Goal: Task Accomplishment & Management: Complete application form

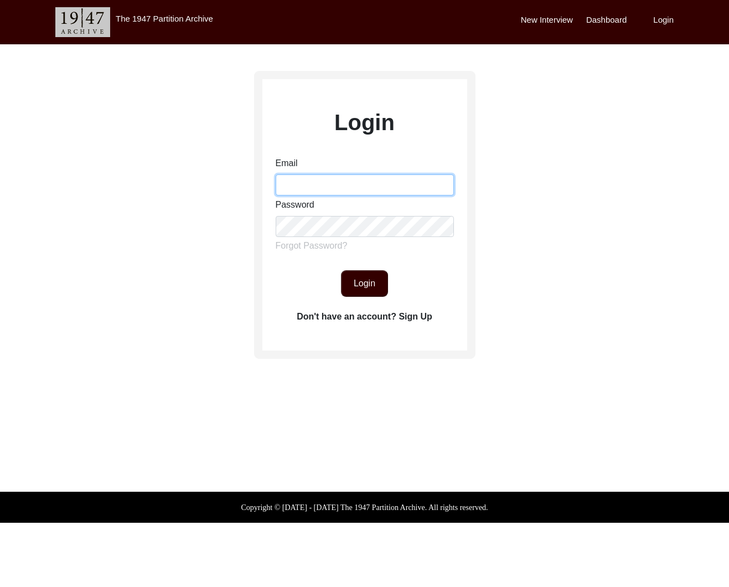
click at [306, 184] on input "Email" at bounding box center [365, 184] width 178 height 21
type input "[EMAIL_ADDRESS][DOMAIN_NAME]"
click at [369, 283] on button "Login" at bounding box center [364, 283] width 47 height 27
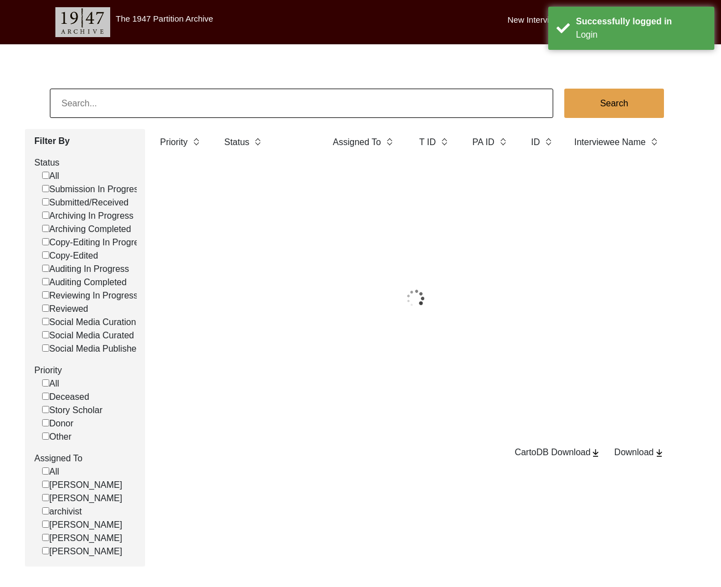
click at [220, 100] on input at bounding box center [301, 103] width 503 height 29
paste input "[PERSON_NAME]"
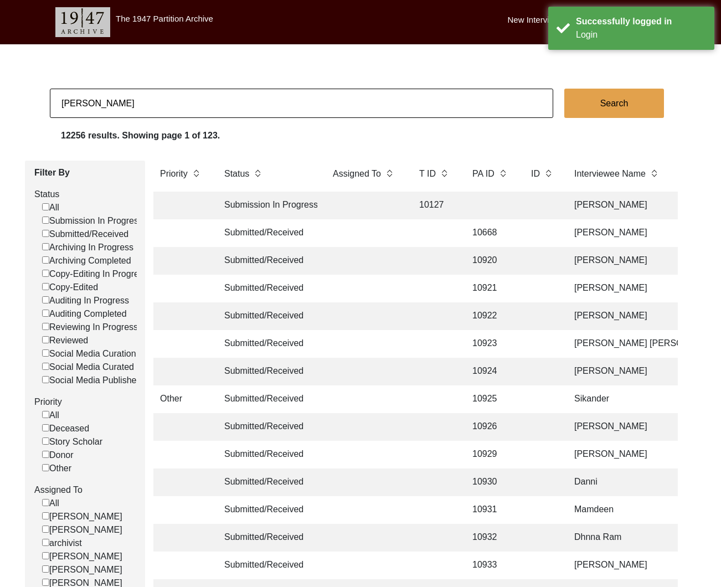
type input "[PERSON_NAME]"
checkbox input "false"
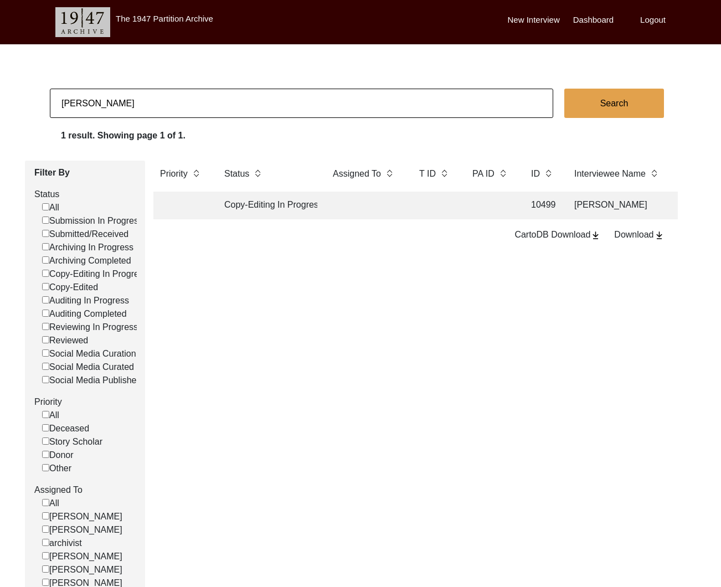
click at [268, 204] on td "Copy-Editing In Progress" at bounding box center [267, 205] width 100 height 28
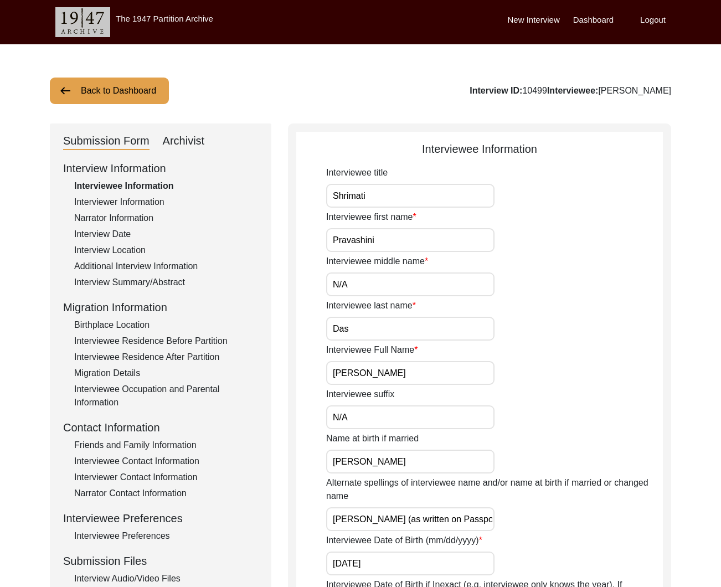
click at [129, 202] on div "Interviewer Information" at bounding box center [166, 201] width 184 height 13
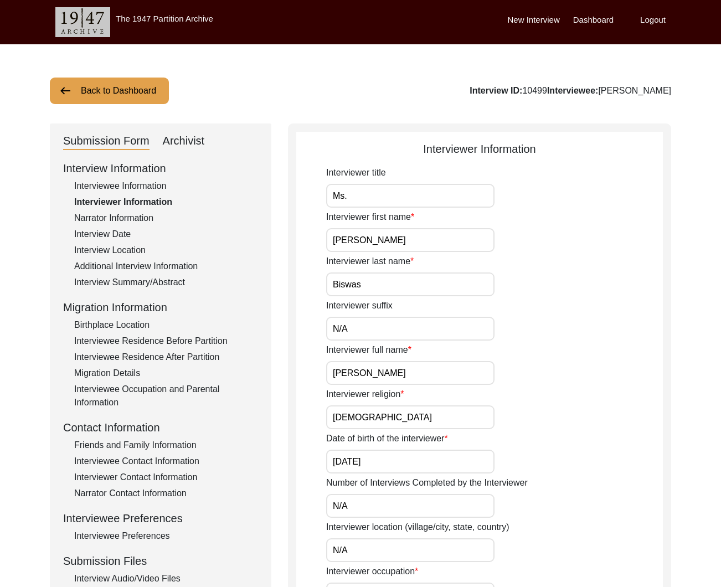
click at [168, 479] on div "Interviewer Contact Information" at bounding box center [166, 476] width 184 height 13
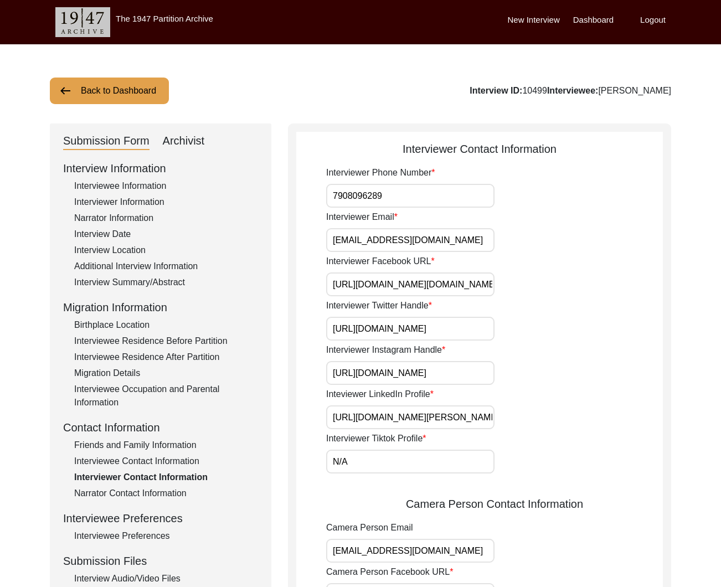
click at [403, 239] on input "[EMAIL_ADDRESS][DOMAIN_NAME]" at bounding box center [410, 240] width 168 height 24
click at [120, 94] on button "Back to Dashboard" at bounding box center [109, 90] width 119 height 27
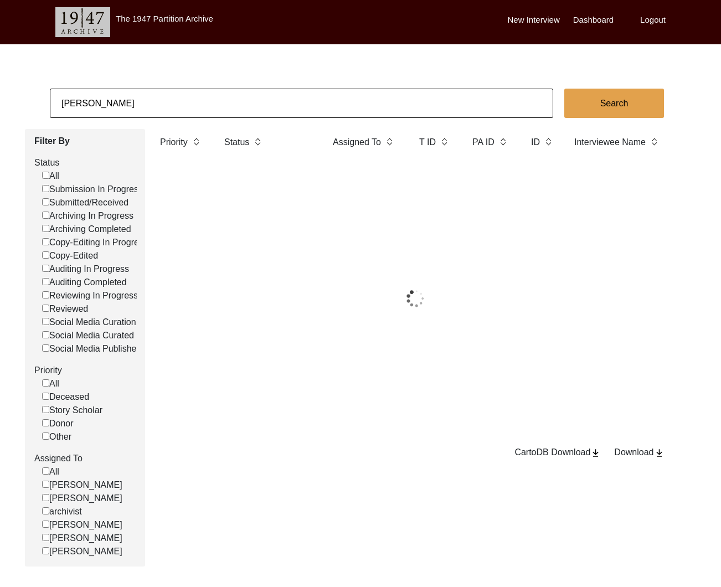
click at [135, 98] on input "[PERSON_NAME]" at bounding box center [301, 103] width 503 height 29
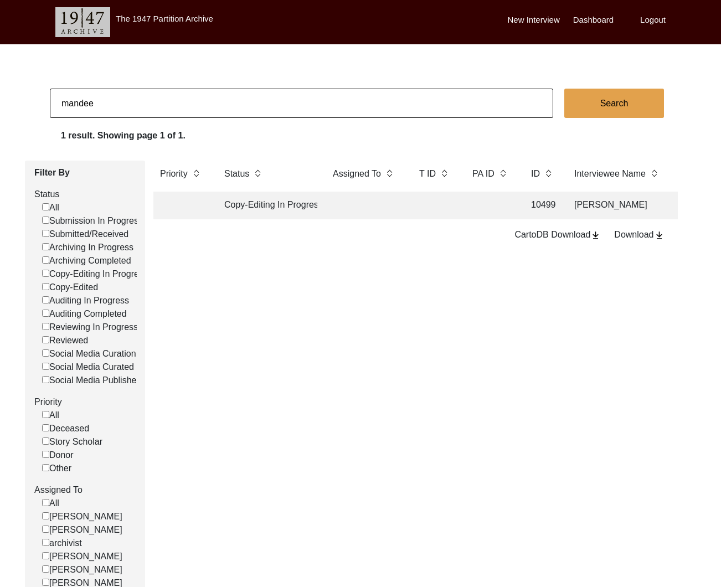
type input "[PERSON_NAME] Puri"
checkbox input "false"
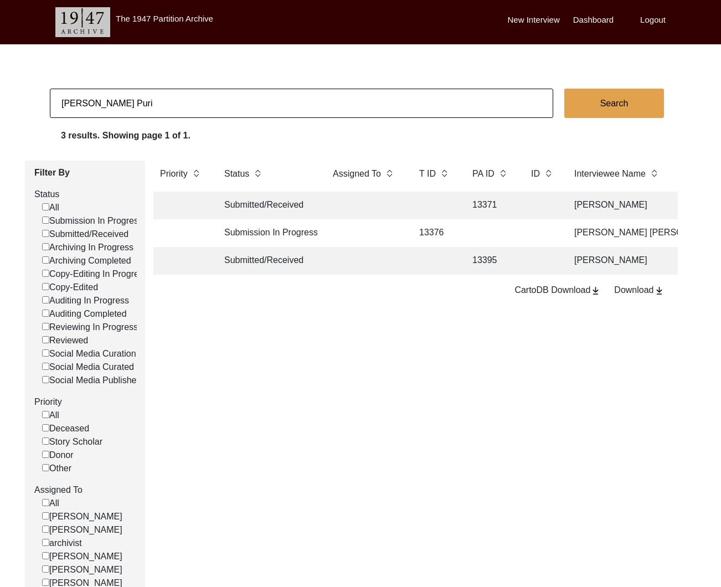
click at [391, 263] on td at bounding box center [364, 261] width 77 height 28
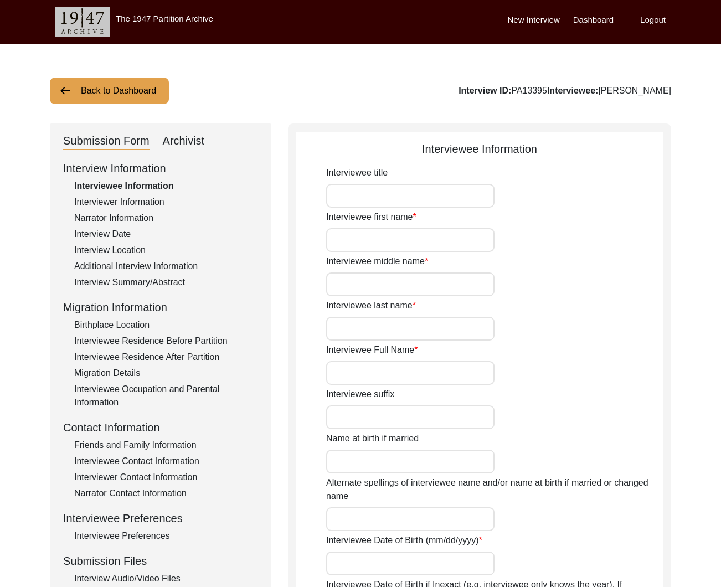
type input "Sudarshan"
type input "-"
type input "Nagpal"
type input "[PERSON_NAME]"
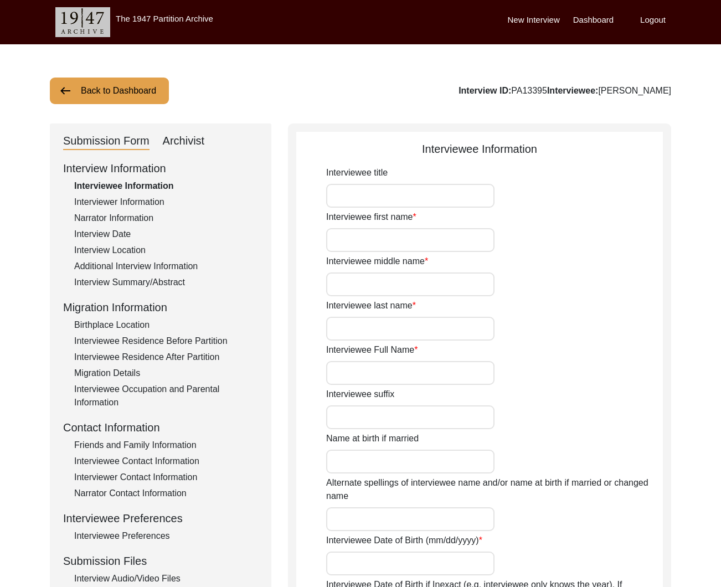
type input "[DATE]"
type input "83"
type input "[DEMOGRAPHIC_DATA]"
click at [126, 216] on div "Narrator Information" at bounding box center [166, 217] width 184 height 13
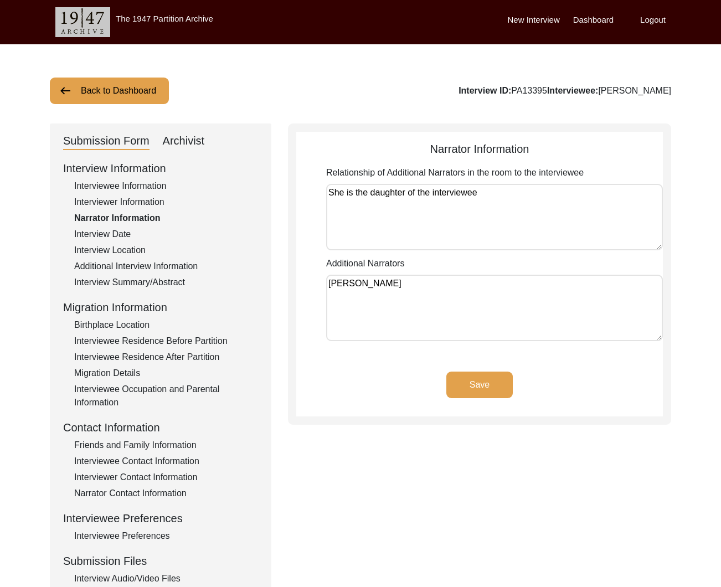
click at [151, 489] on div "Narrator Contact Information" at bounding box center [166, 492] width 184 height 13
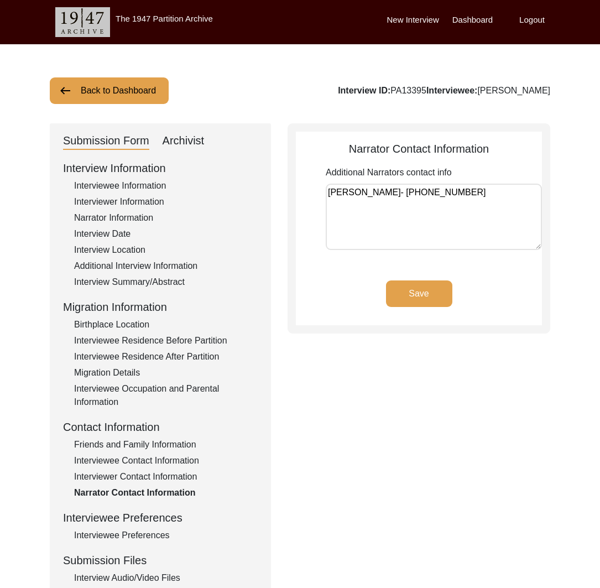
click at [149, 84] on button "Back to Dashboard" at bounding box center [109, 90] width 119 height 27
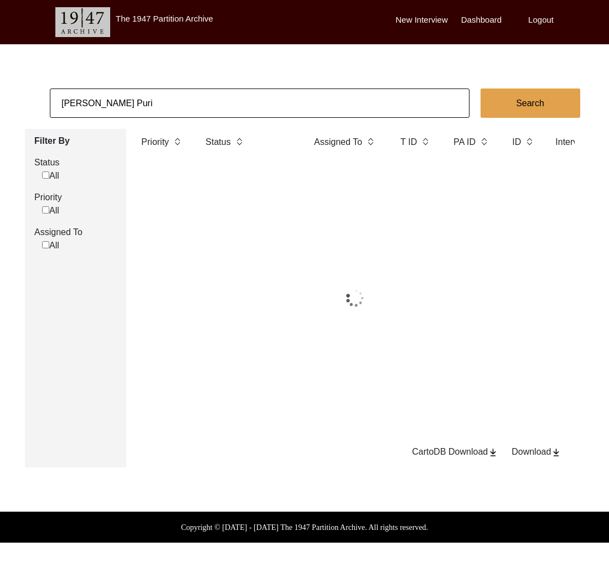
click at [160, 98] on input "[PERSON_NAME] Puri" at bounding box center [259, 103] width 419 height 29
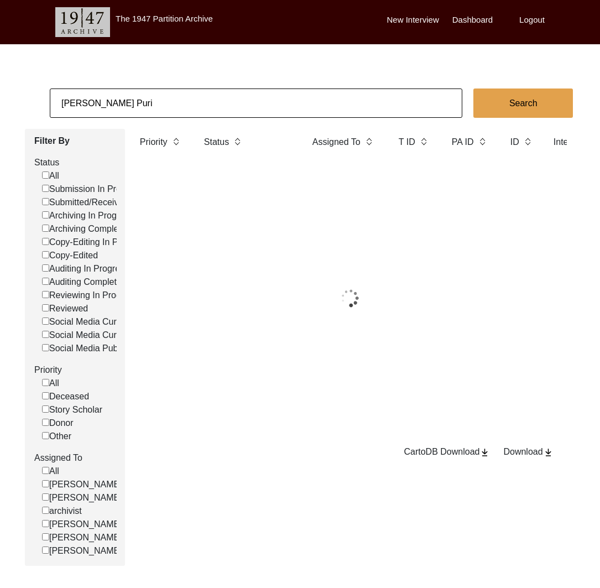
click at [160, 98] on input "[PERSON_NAME] Puri" at bounding box center [256, 103] width 413 height 29
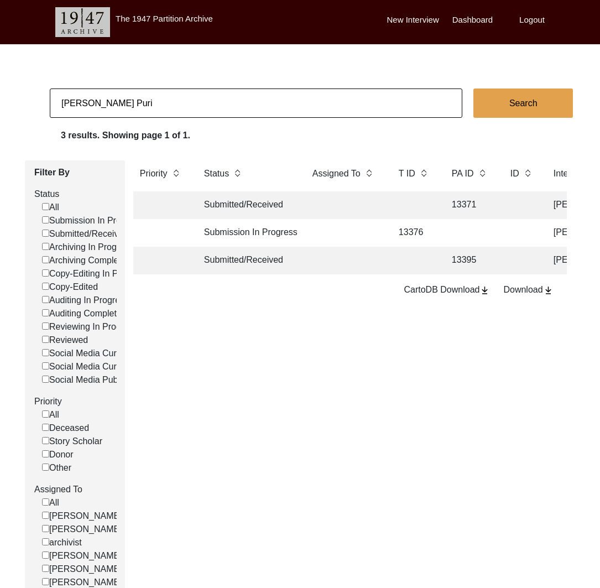
click at [160, 98] on input "[PERSON_NAME] Puri" at bounding box center [256, 103] width 413 height 29
type input "[PERSON_NAME]"
checkbox input "false"
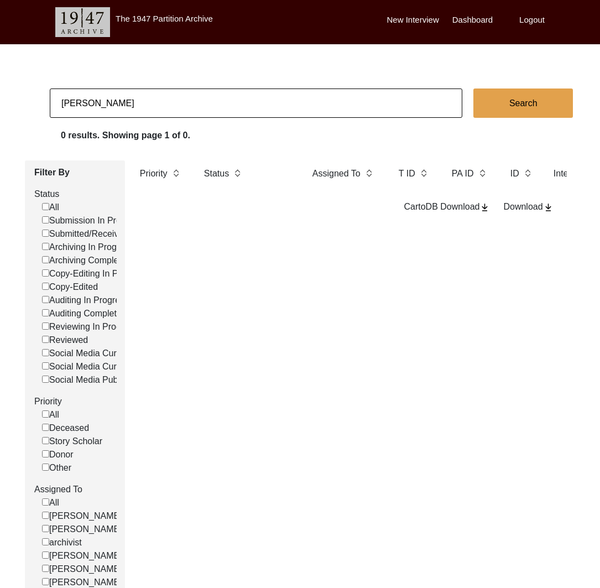
click at [243, 111] on input "[PERSON_NAME]" at bounding box center [256, 103] width 413 height 29
paste input "[PERSON_NAME]"
type input "[PERSON_NAME]"
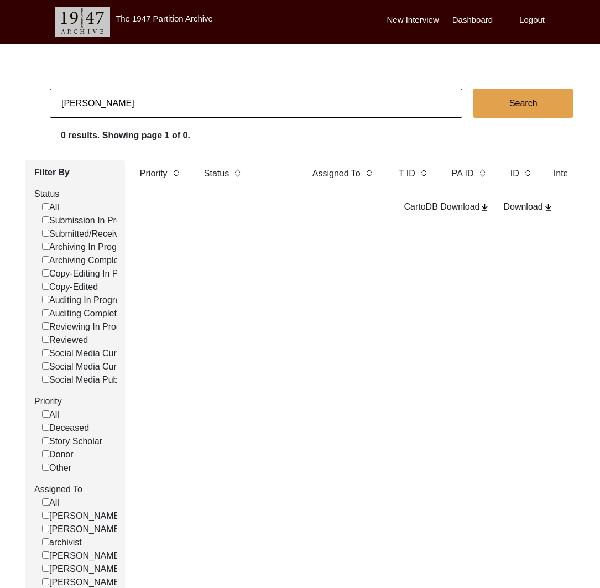
checkbox input "false"
click at [141, 106] on input "[PERSON_NAME]" at bounding box center [256, 103] width 413 height 29
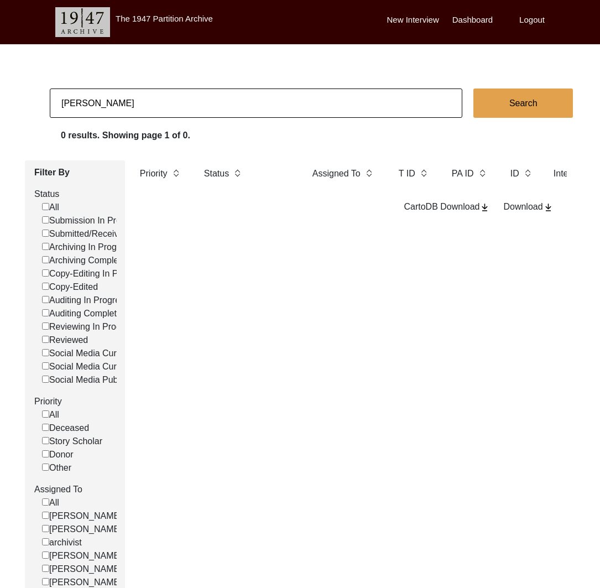
click at [141, 106] on input "[PERSON_NAME]" at bounding box center [256, 103] width 413 height 29
paste input "[PERSON_NAME]"
type input "[PERSON_NAME]"
checkbox input "false"
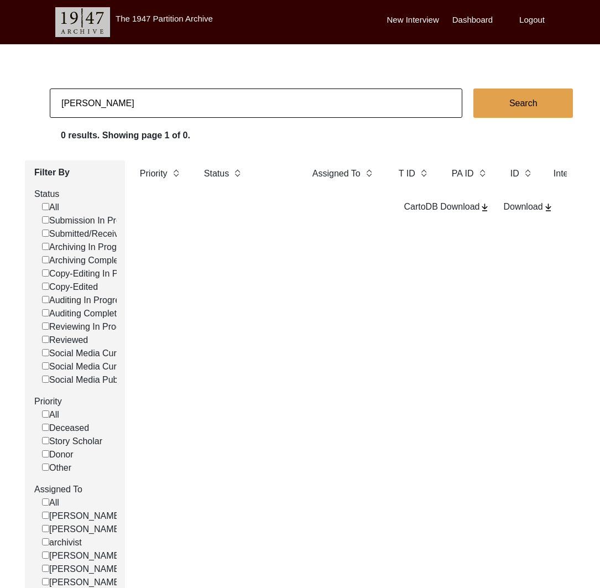
checkbox input "false"
click at [105, 111] on input "[PERSON_NAME]" at bounding box center [256, 103] width 413 height 29
type input "Dania"
checkbox input "false"
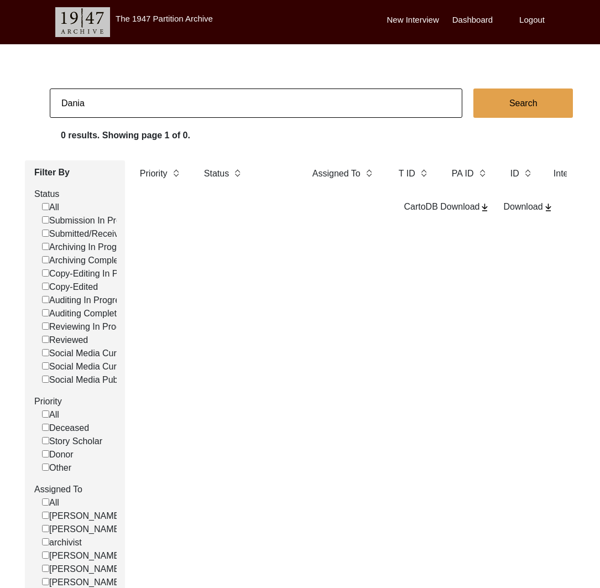
checkbox input "false"
click at [220, 106] on input "Dania" at bounding box center [256, 103] width 413 height 29
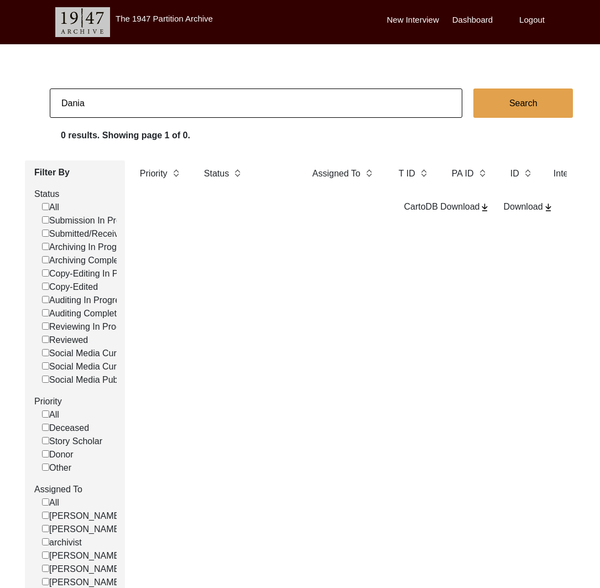
paste input "[PERSON_NAME]"
type input "[PERSON_NAME]"
checkbox input "false"
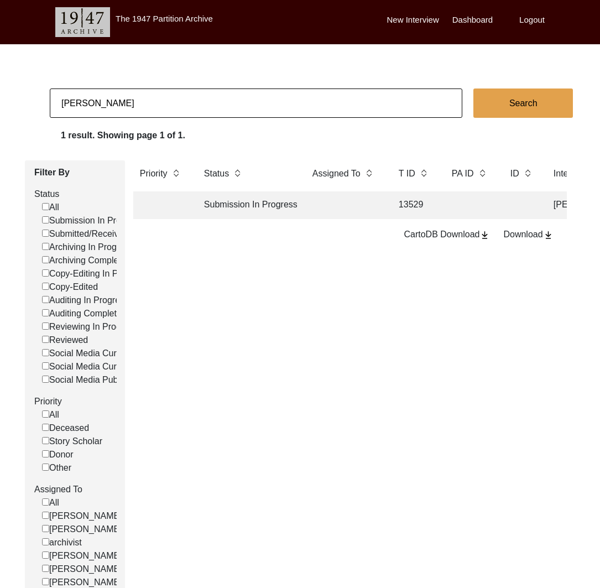
click at [176, 99] on input "[PERSON_NAME]" at bounding box center [256, 103] width 413 height 29
paste input "[PERSON_NAME]"
type input "[PERSON_NAME]"
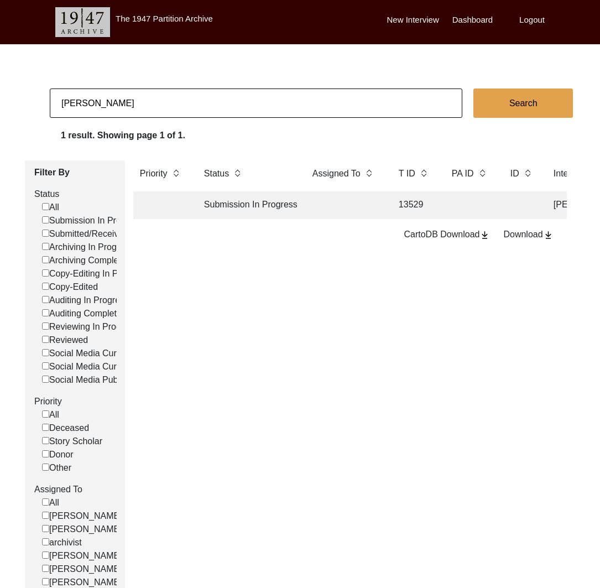
checkbox input "false"
click at [151, 102] on input "[PERSON_NAME]" at bounding box center [256, 103] width 413 height 29
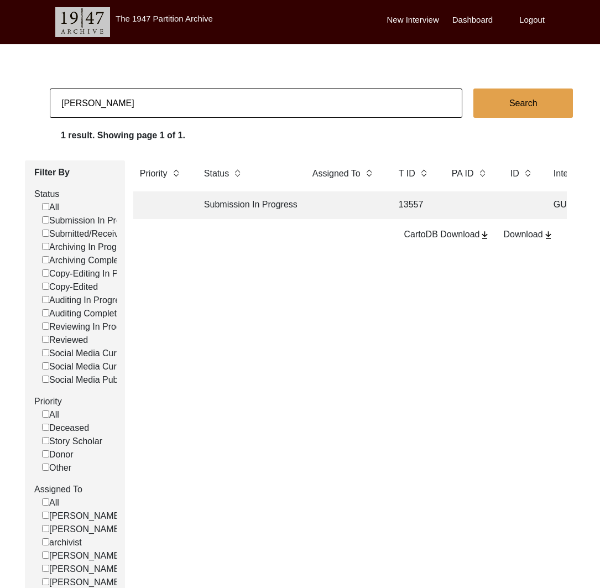
click at [151, 102] on input "[PERSON_NAME]" at bounding box center [256, 103] width 413 height 29
type input "[PERSON_NAME]"
checkbox input "false"
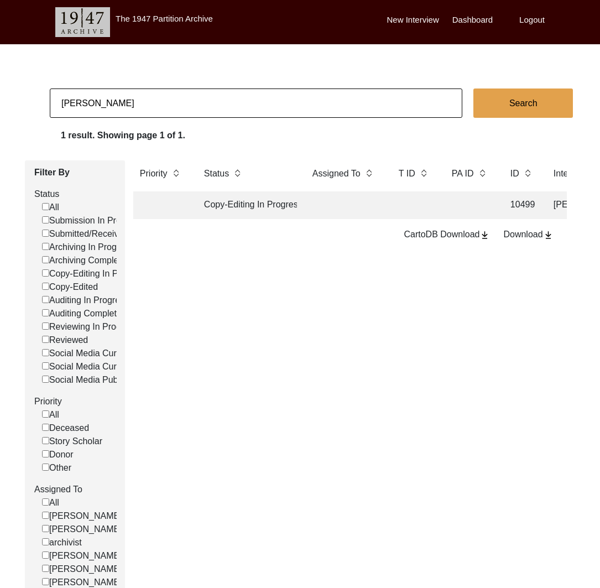
click at [204, 205] on td "Copy-Editing In Progress" at bounding box center [248, 205] width 100 height 28
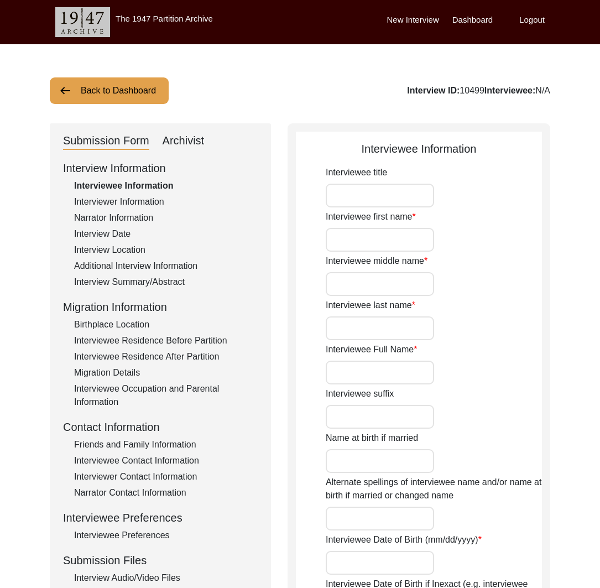
type input "Shrimati"
type input "Pravashini"
type input "N/A"
type input "Das"
type input "[PERSON_NAME]"
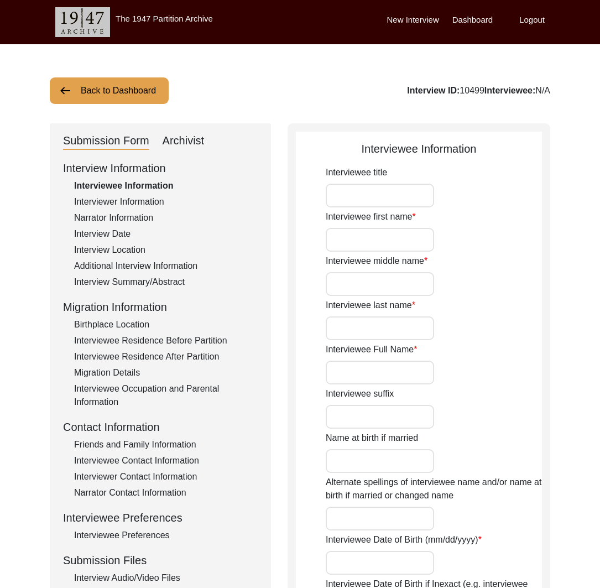
type input "N/A"
type input "[PERSON_NAME]"
type input "[PERSON_NAME] (as written on Passport)"
type input "[DATE]"
type input "1933 (as written on Passport)"
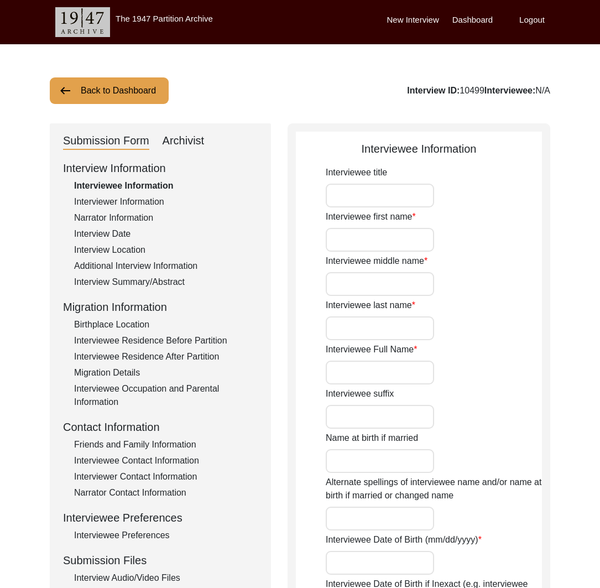
type input "91"
type input "[DEMOGRAPHIC_DATA]"
type input "No"
type input "Bengali"
type input "Barishal"
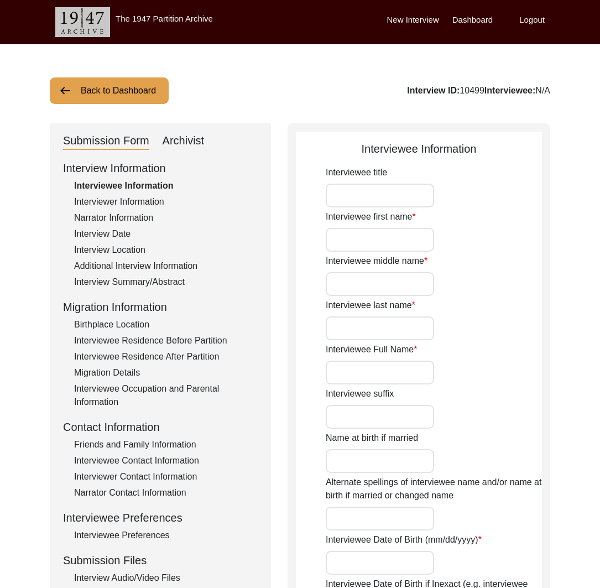
type input "[DEMOGRAPHIC_DATA]"
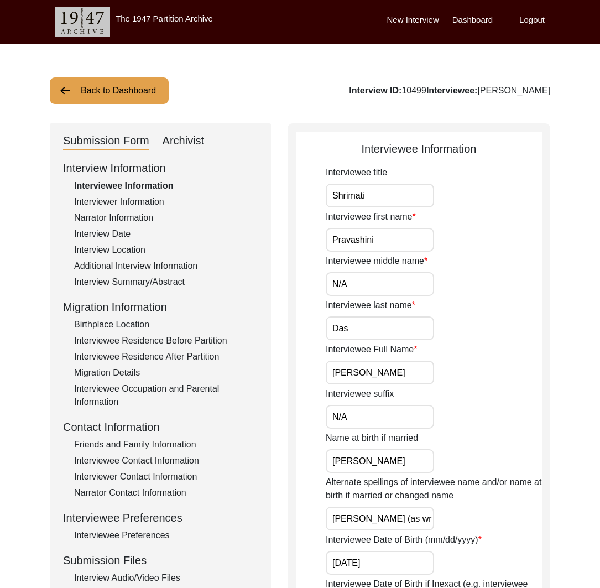
click at [116, 234] on div "Interview Date" at bounding box center [166, 233] width 184 height 13
